Goal: Book appointment/travel/reservation

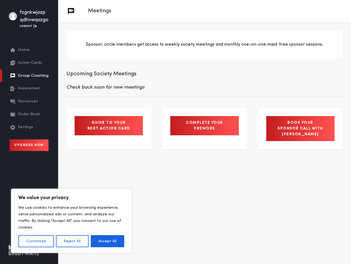
click at [36, 241] on button "Customize" at bounding box center [35, 241] width 35 height 12
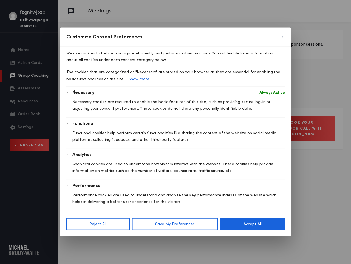
click at [72, 241] on div at bounding box center [175, 132] width 351 height 264
click at [108, 241] on div "Necessary Always Active Necessary cookies are required to enable the basic feat…" at bounding box center [175, 165] width 219 height 152
